Goal: Check status: Check status

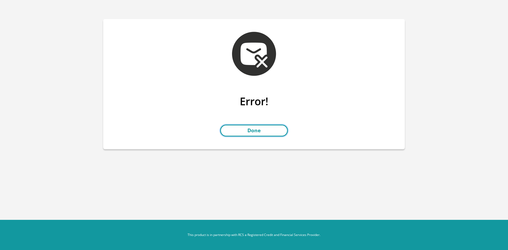
click at [252, 128] on link "Done" at bounding box center [254, 131] width 68 height 12
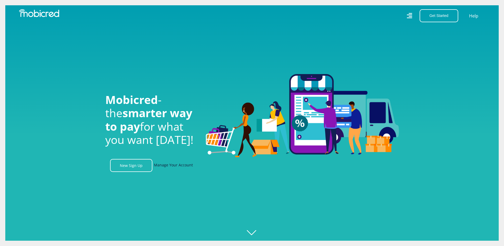
scroll to position [0, 377]
click at [183, 169] on link "Manage Your Account" at bounding box center [173, 165] width 39 height 13
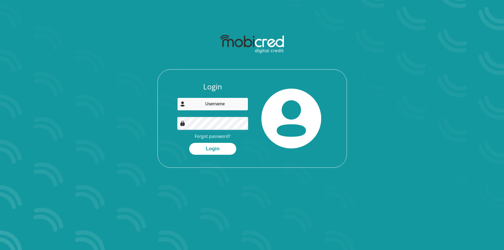
click at [222, 102] on input "email" at bounding box center [212, 104] width 71 height 13
type input "[EMAIL_ADDRESS][DOMAIN_NAME]"
click at [182, 122] on img at bounding box center [182, 123] width 5 height 5
click at [174, 123] on div "Login luthando.ndzunga@gmail.com Forgot password? Login" at bounding box center [212, 118] width 79 height 73
click at [189, 143] on button "Login" at bounding box center [212, 149] width 47 height 12
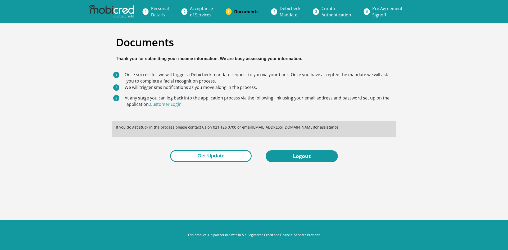
click at [242, 160] on button "Get Update" at bounding box center [211, 156] width 82 height 12
